Goal: Communication & Community: Answer question/provide support

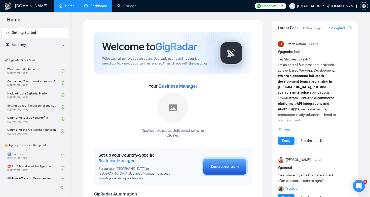
click at [99, 7] on link "Dashboard" at bounding box center [95, 6] width 23 height 4
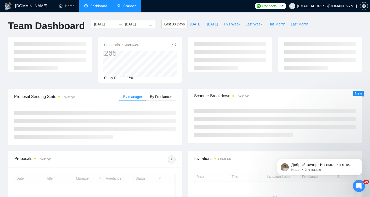
click at [122, 5] on link "Scanner" at bounding box center [126, 6] width 19 height 4
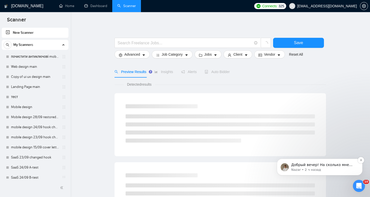
click at [335, 164] on span "Добрый вечер! На сколько мне сказали, проблема была что оно в тот момент синхро…" at bounding box center [323, 179] width 64 height 34
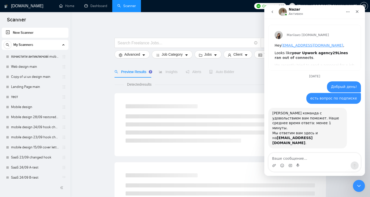
scroll to position [6, 0]
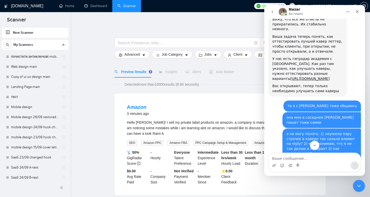
click at [315, 147] on icon "Scroll to bottom" at bounding box center [314, 145] width 5 height 5
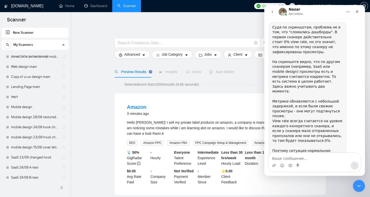
scroll to position [2419, 0]
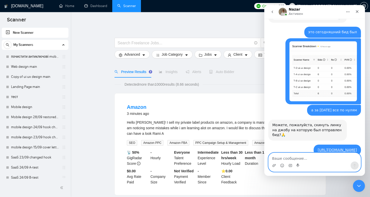
click at [311, 155] on textarea "Ваше сообщение..." at bounding box center [314, 157] width 92 height 9
type textarea "добрый вечер! вроде все нормально, спасибо"
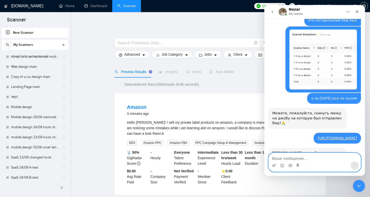
scroll to position [2439, 0]
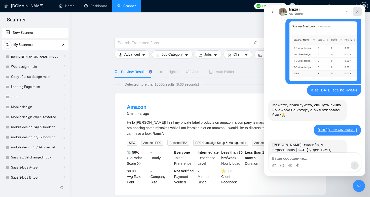
click at [357, 12] on icon "Закрыть" at bounding box center [357, 11] width 3 height 3
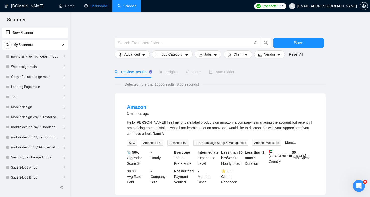
click at [88, 8] on link "Dashboard" at bounding box center [95, 6] width 23 height 4
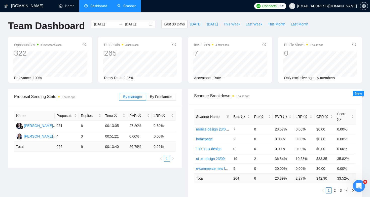
click at [232, 25] on span "This Week" at bounding box center [231, 24] width 17 height 6
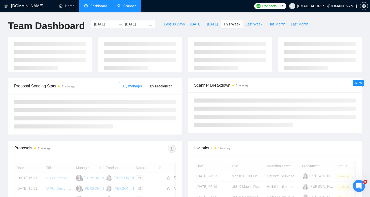
type input "[DATE]"
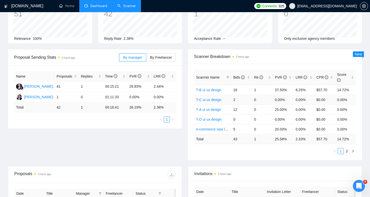
scroll to position [2458, 0]
click at [347, 153] on link "2" at bounding box center [347, 151] width 6 height 6
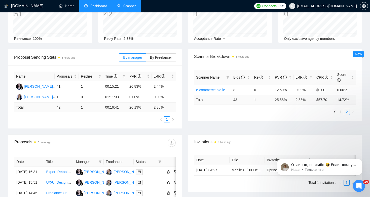
scroll to position [2498, 0]
click at [340, 112] on link "1" at bounding box center [341, 112] width 6 height 6
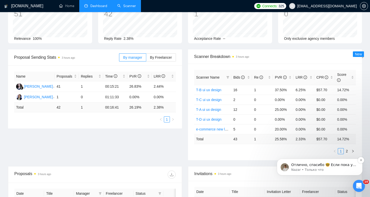
click at [342, 167] on p "Отлично, спасибо 🤓 Если пока у вас нет к нам дополнительных вопросов, то я закр…" at bounding box center [323, 164] width 65 height 5
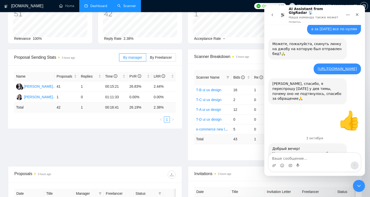
scroll to position [2509, 0]
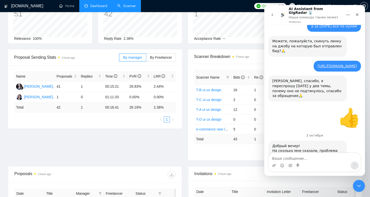
click at [321, 159] on textarea "Ваше сообщение..." at bounding box center [314, 157] width 92 height 9
type textarea "ок"
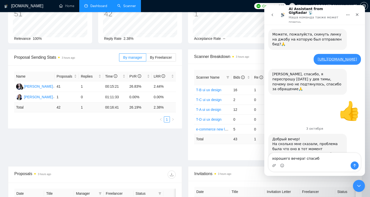
type textarea "хорошего вечера! [GEOGRAPHIC_DATA]"
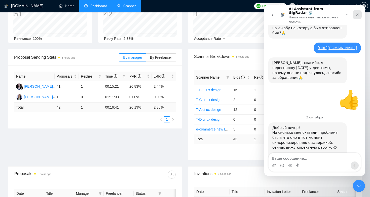
click at [357, 13] on icon "Закрыть" at bounding box center [357, 15] width 4 height 4
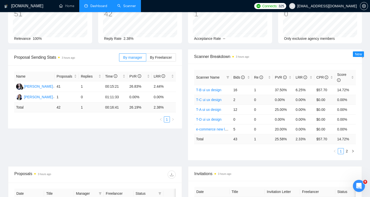
scroll to position [0, 0]
